Goal: Task Accomplishment & Management: Use online tool/utility

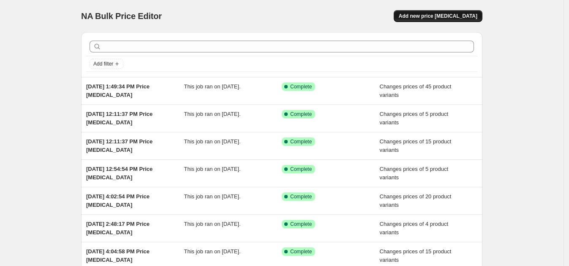
click at [430, 16] on span "Add new price change job" at bounding box center [438, 16] width 79 height 7
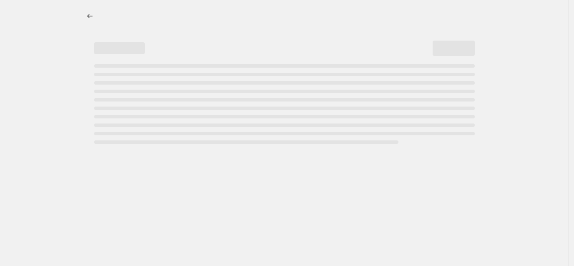
select select "percentage"
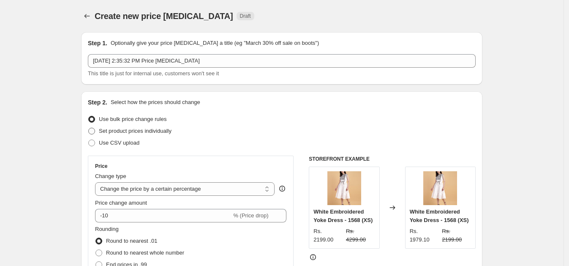
click at [120, 128] on span "Set product prices individually" at bounding box center [135, 131] width 73 height 6
click at [89, 128] on input "Set product prices individually" at bounding box center [88, 128] width 0 height 0
radio input "true"
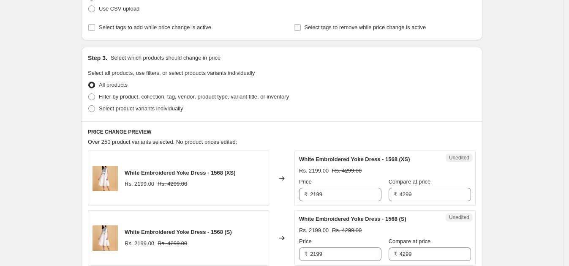
scroll to position [110, 0]
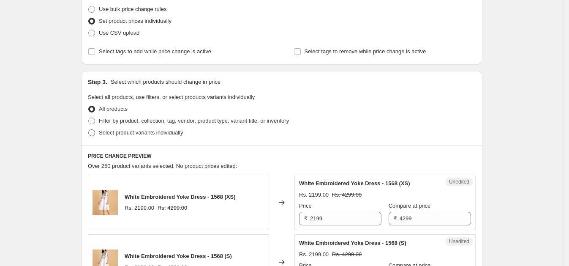
click at [152, 130] on span "Select product variants individually" at bounding box center [141, 132] width 84 height 6
click at [89, 130] on input "Select product variants individually" at bounding box center [88, 129] width 0 height 0
radio input "true"
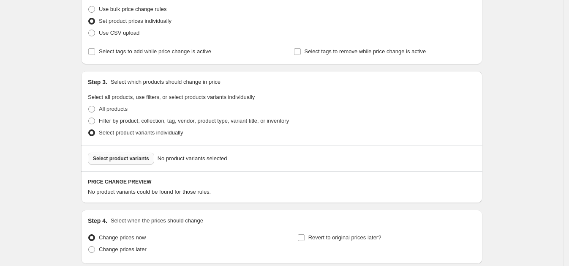
click at [144, 156] on span "Select product variants" at bounding box center [121, 158] width 56 height 7
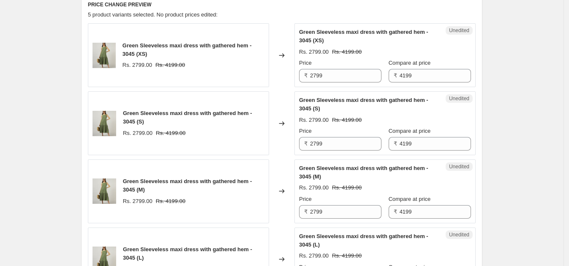
scroll to position [286, 0]
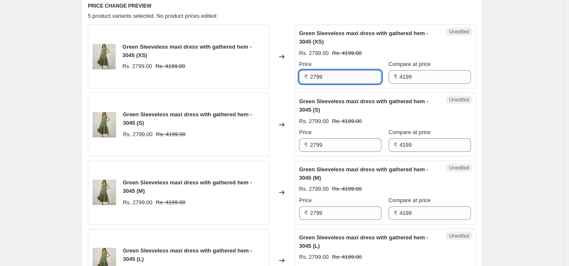
click at [346, 78] on input "2799" at bounding box center [345, 77] width 71 height 14
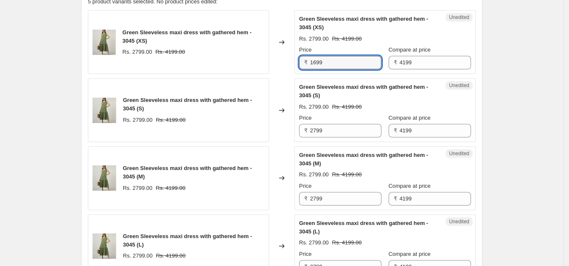
scroll to position [316, 0]
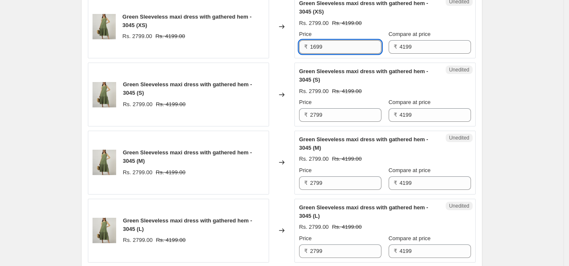
click at [332, 45] on input "1699" at bounding box center [345, 47] width 71 height 14
type input "1699"
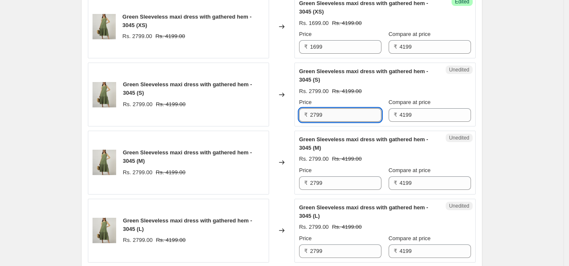
click at [332, 111] on input "2799" at bounding box center [345, 115] width 71 height 14
paste input "16"
type input "1699"
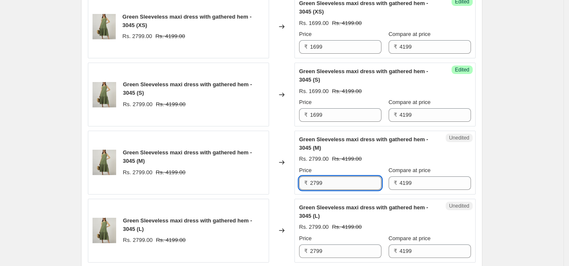
click at [334, 184] on input "2799" at bounding box center [345, 183] width 71 height 14
paste input "16"
type input "1699"
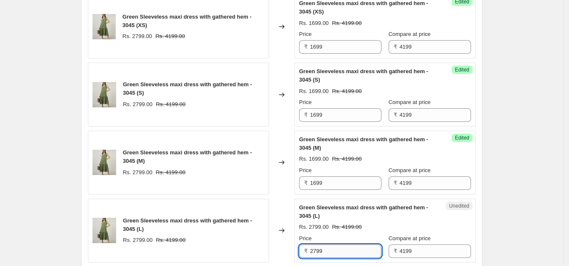
click at [334, 247] on input "2799" at bounding box center [345, 251] width 71 height 14
paste input "16"
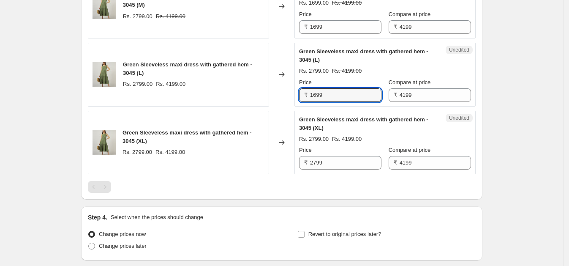
scroll to position [474, 0]
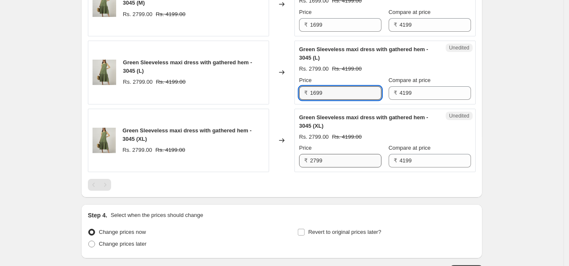
type input "1699"
click at [335, 163] on input "2799" at bounding box center [345, 161] width 71 height 14
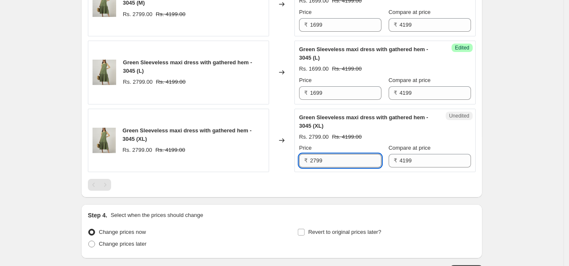
click at [335, 163] on input "2799" at bounding box center [345, 161] width 71 height 14
paste input "16"
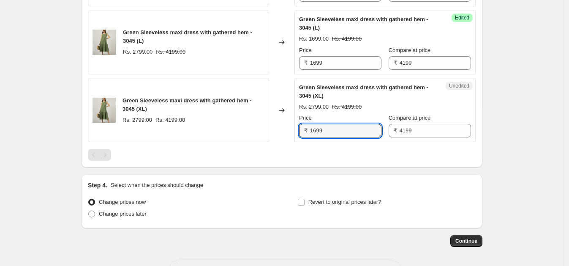
scroll to position [535, 0]
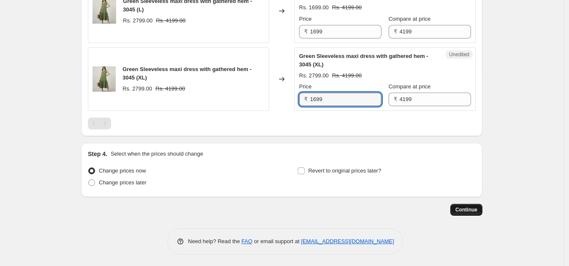
type input "1699"
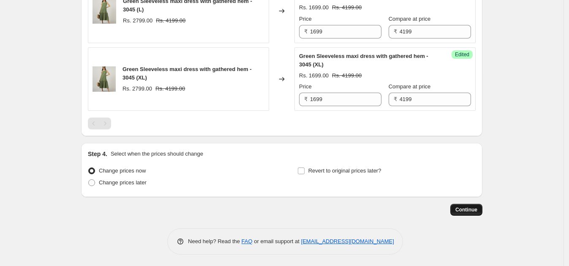
click at [477, 207] on span "Continue" at bounding box center [466, 209] width 22 height 7
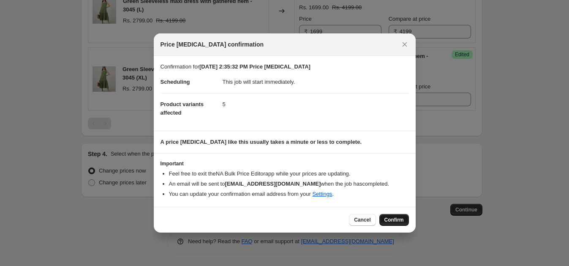
click at [393, 220] on span "Confirm" at bounding box center [393, 219] width 19 height 7
